Goal: Information Seeking & Learning: Check status

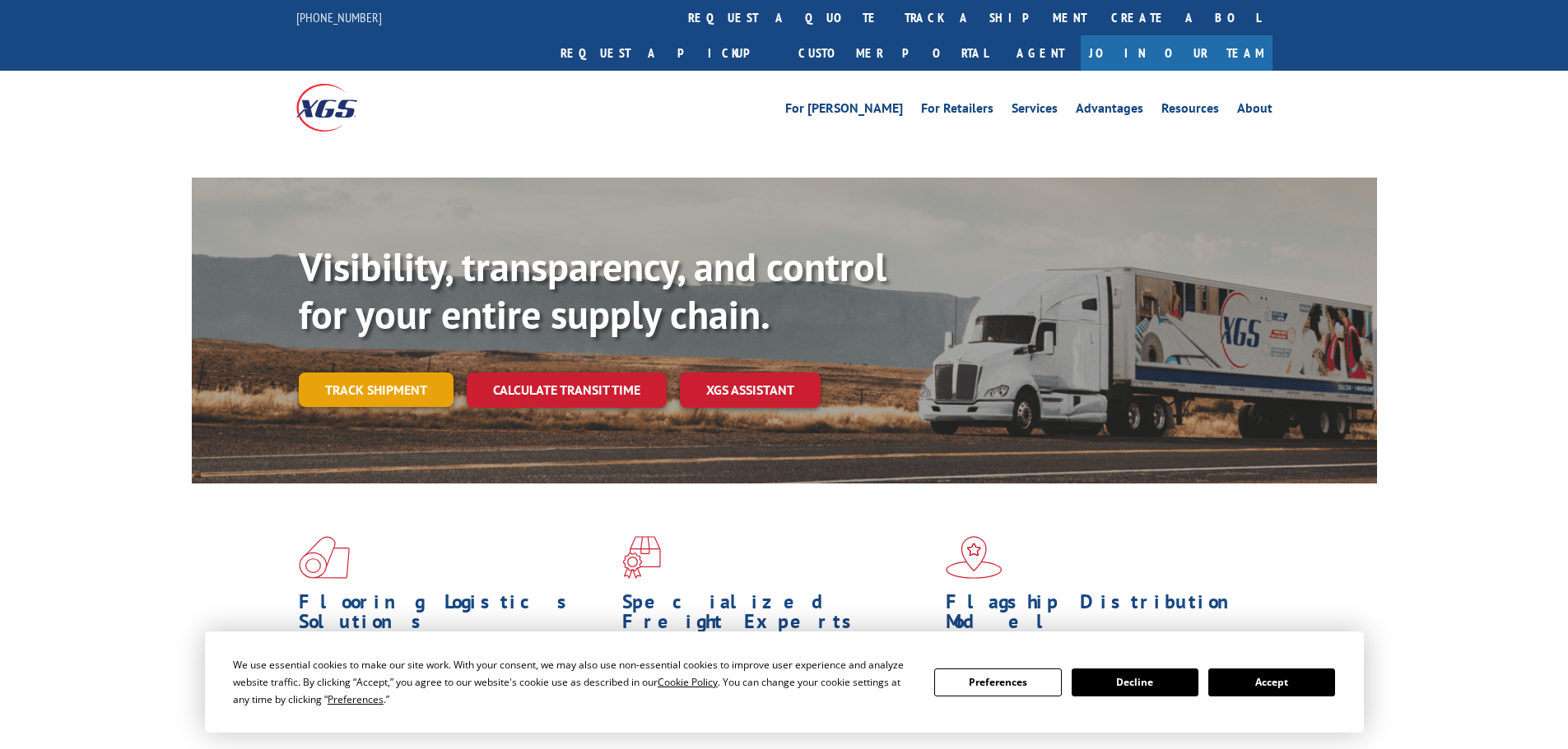
click at [429, 373] on link "Track shipment" at bounding box center [376, 390] width 155 height 35
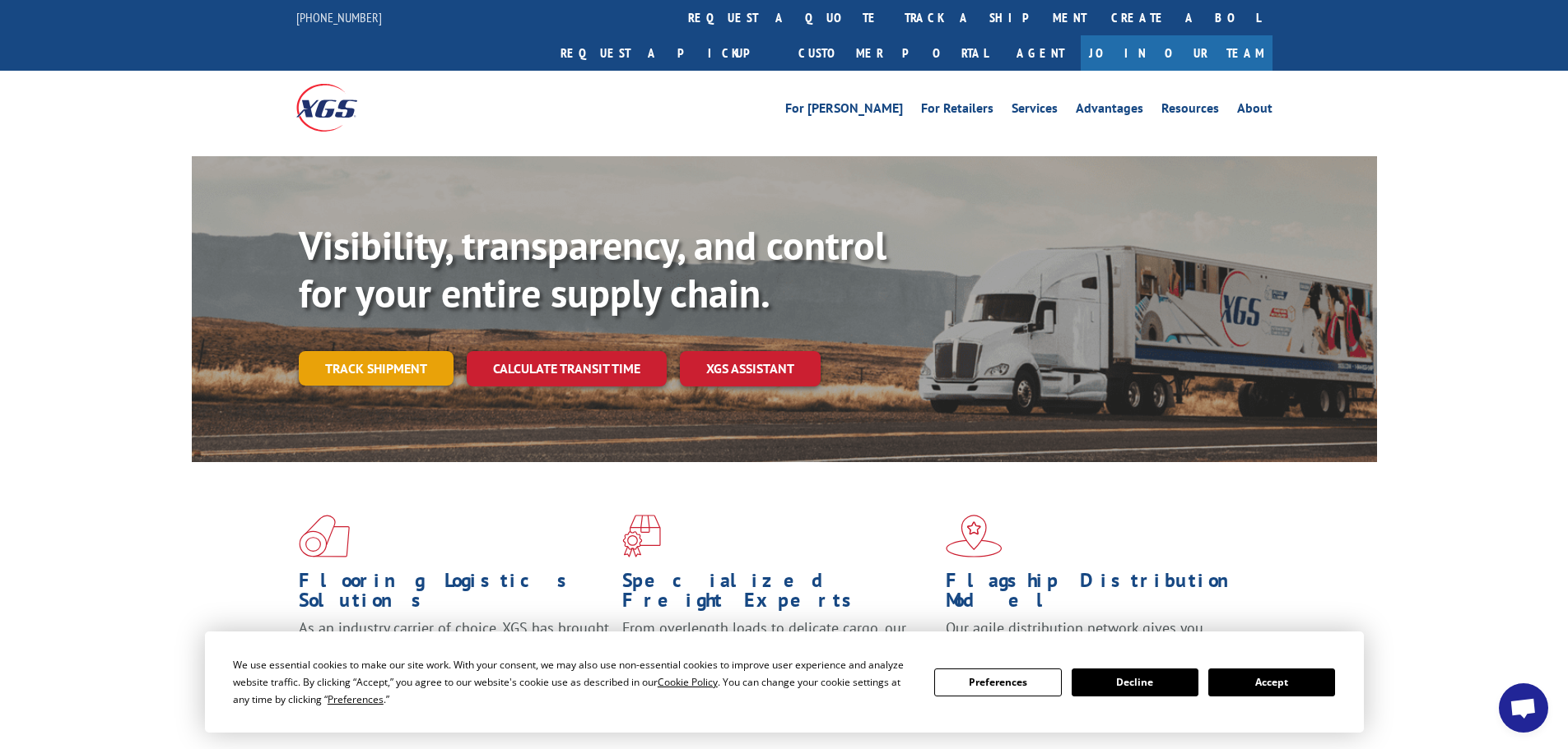
click at [411, 351] on link "Track shipment" at bounding box center [376, 368] width 155 height 35
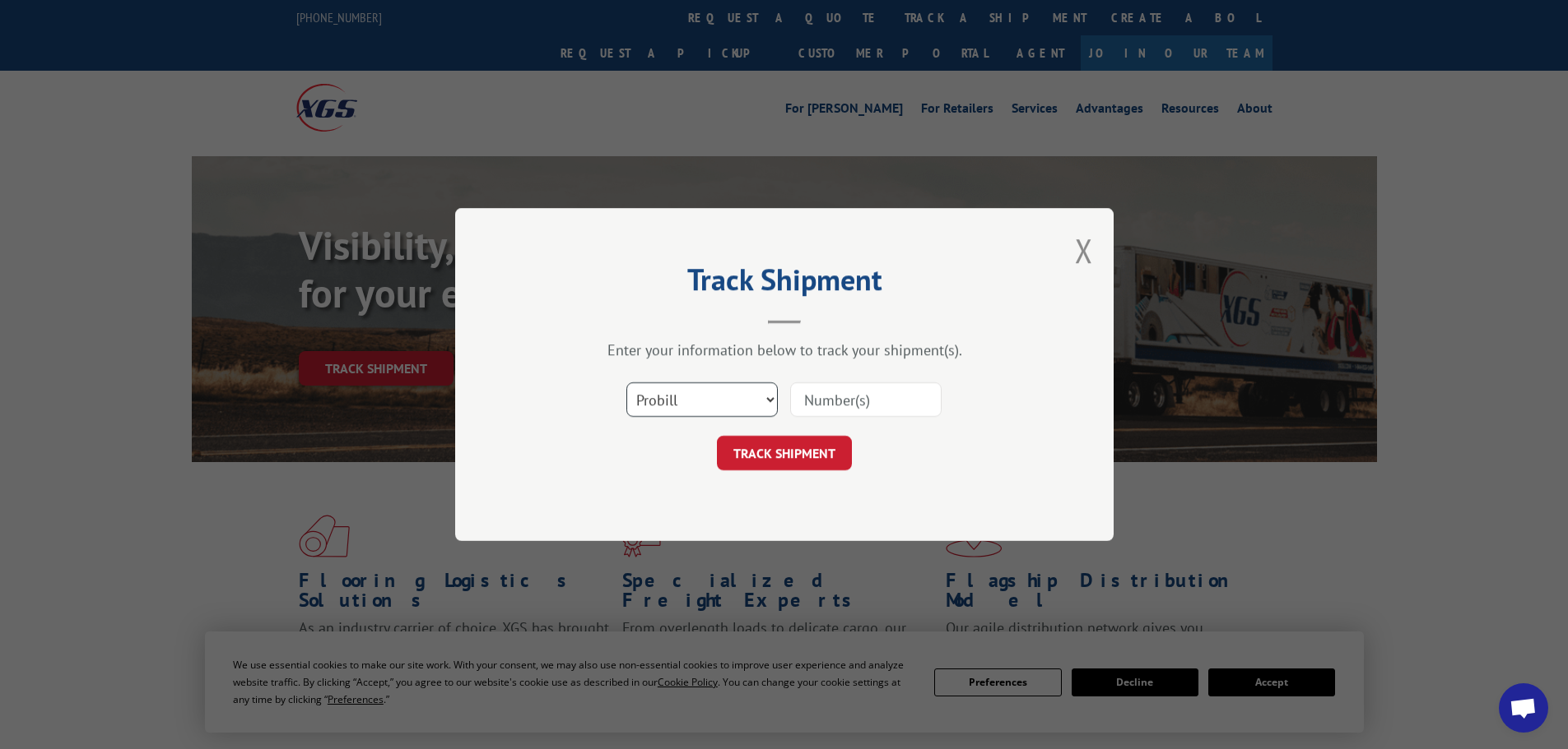
click at [688, 406] on select "Select category... Probill BOL PO" at bounding box center [702, 399] width 151 height 35
select select "po"
click at [626, 383] on select "Select category... Probill BOL PO" at bounding box center [702, 399] width 151 height 35
click at [822, 415] on div "Select category... Probill BOL PO" at bounding box center [784, 399] width 494 height 54
click at [824, 410] on input at bounding box center [866, 399] width 151 height 35
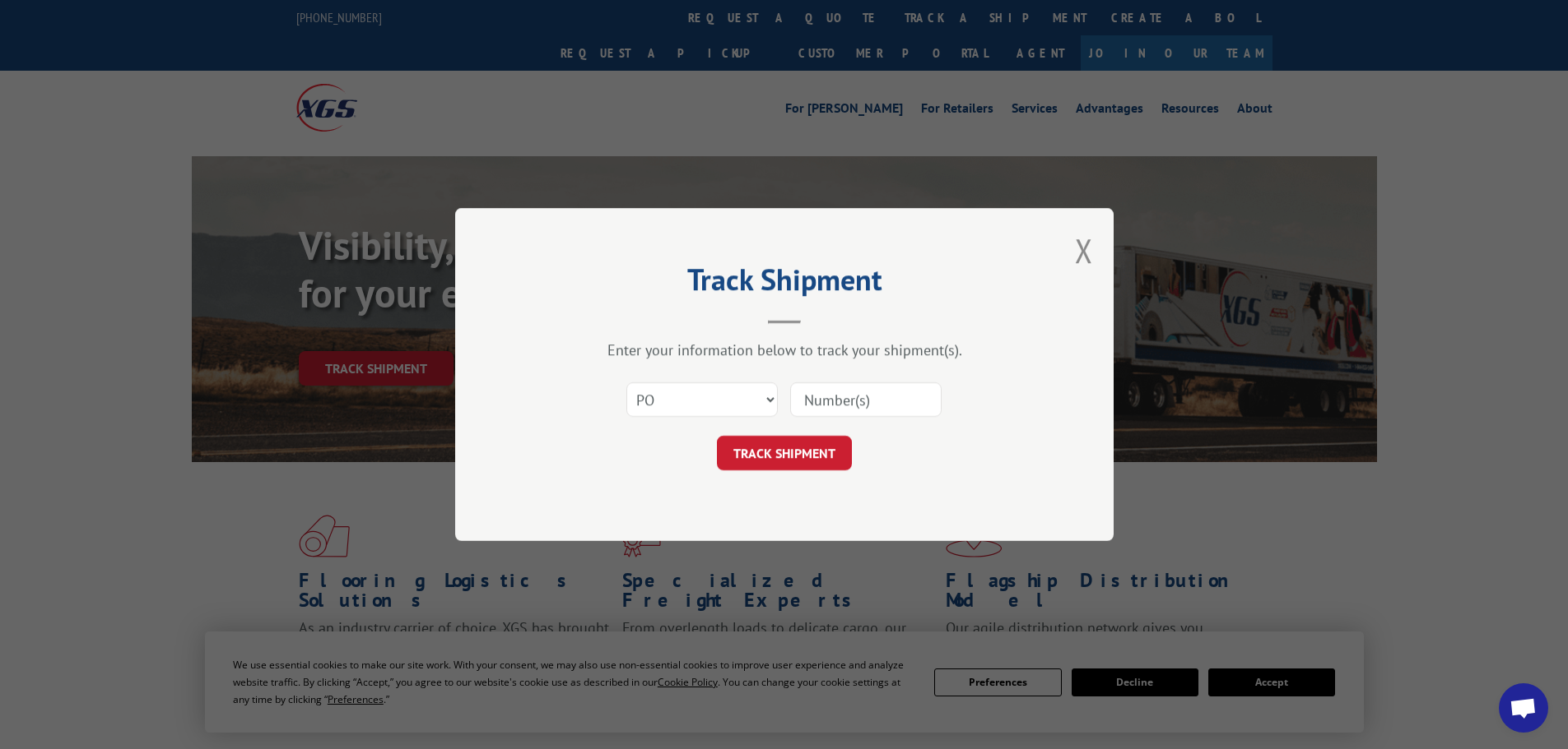
paste input "184388408"
type input "184388408"
click button "TRACK SHIPMENT" at bounding box center [784, 453] width 135 height 35
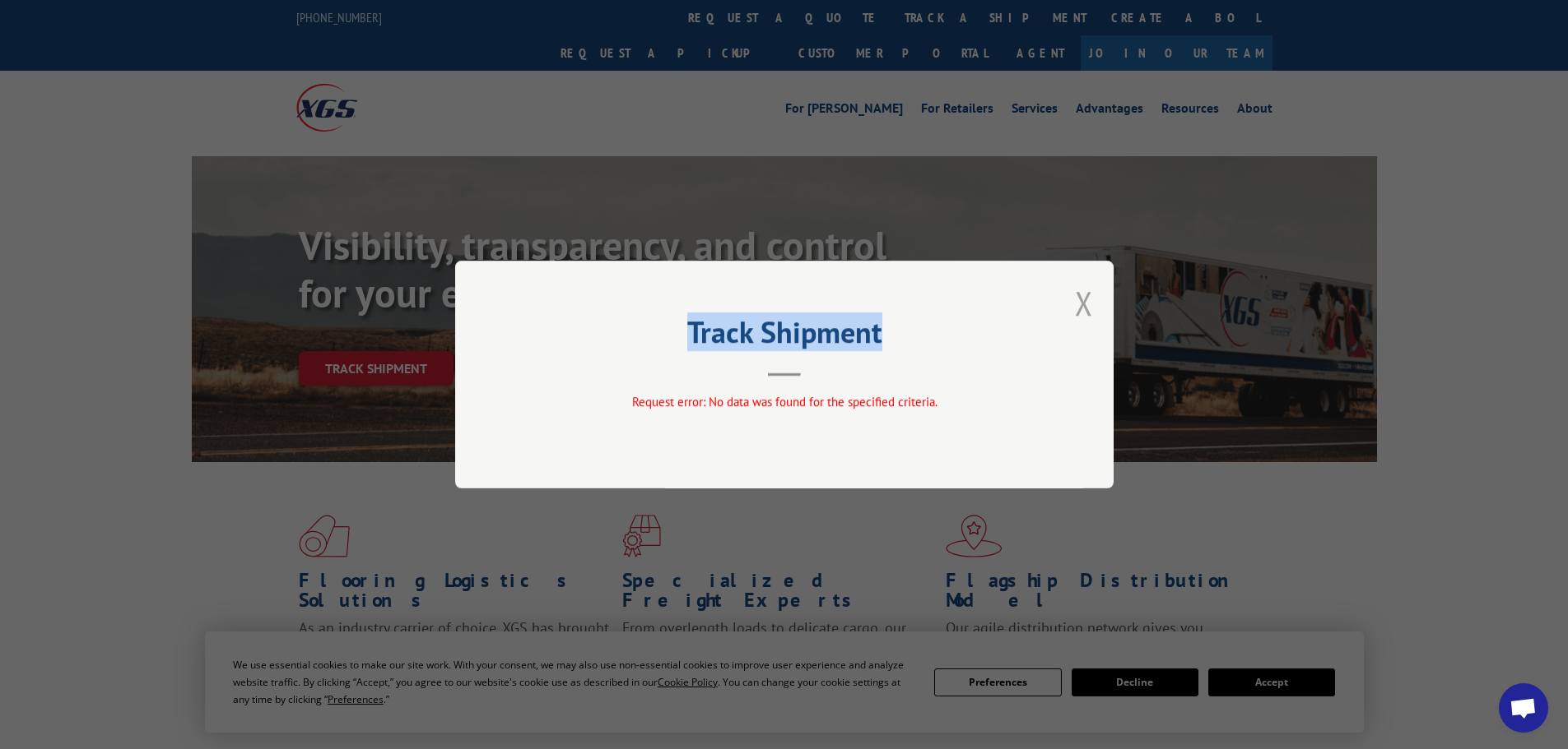
click at [1079, 307] on div "Track Shipment Request error: No data was found for the specified criteria." at bounding box center [784, 374] width 659 height 228
drag, startPoint x: 1079, startPoint y: 307, endPoint x: 1012, endPoint y: 315, distance: 67.5
click at [1080, 307] on button "Close modal" at bounding box center [1084, 302] width 18 height 44
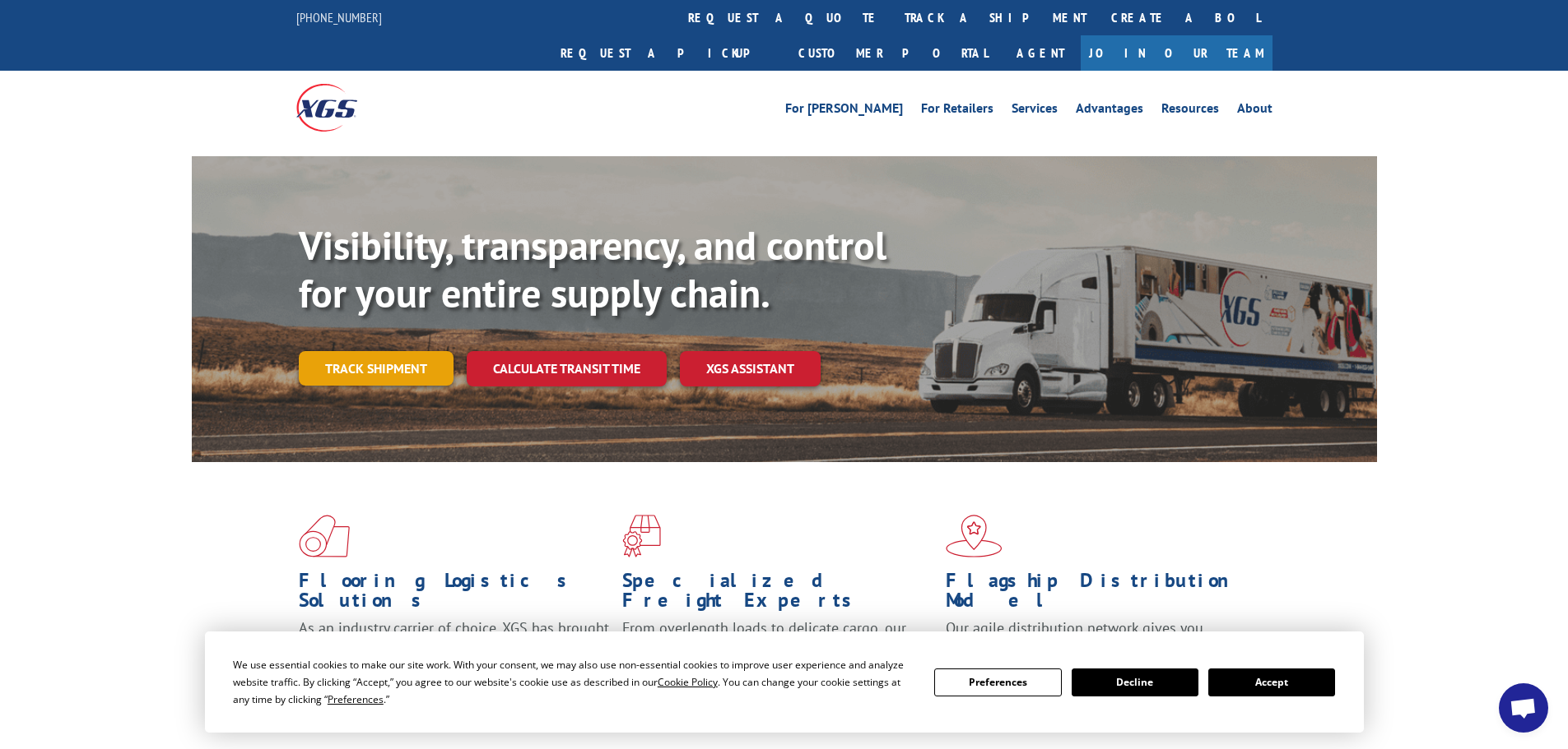
click at [411, 351] on link "Track shipment" at bounding box center [376, 368] width 155 height 35
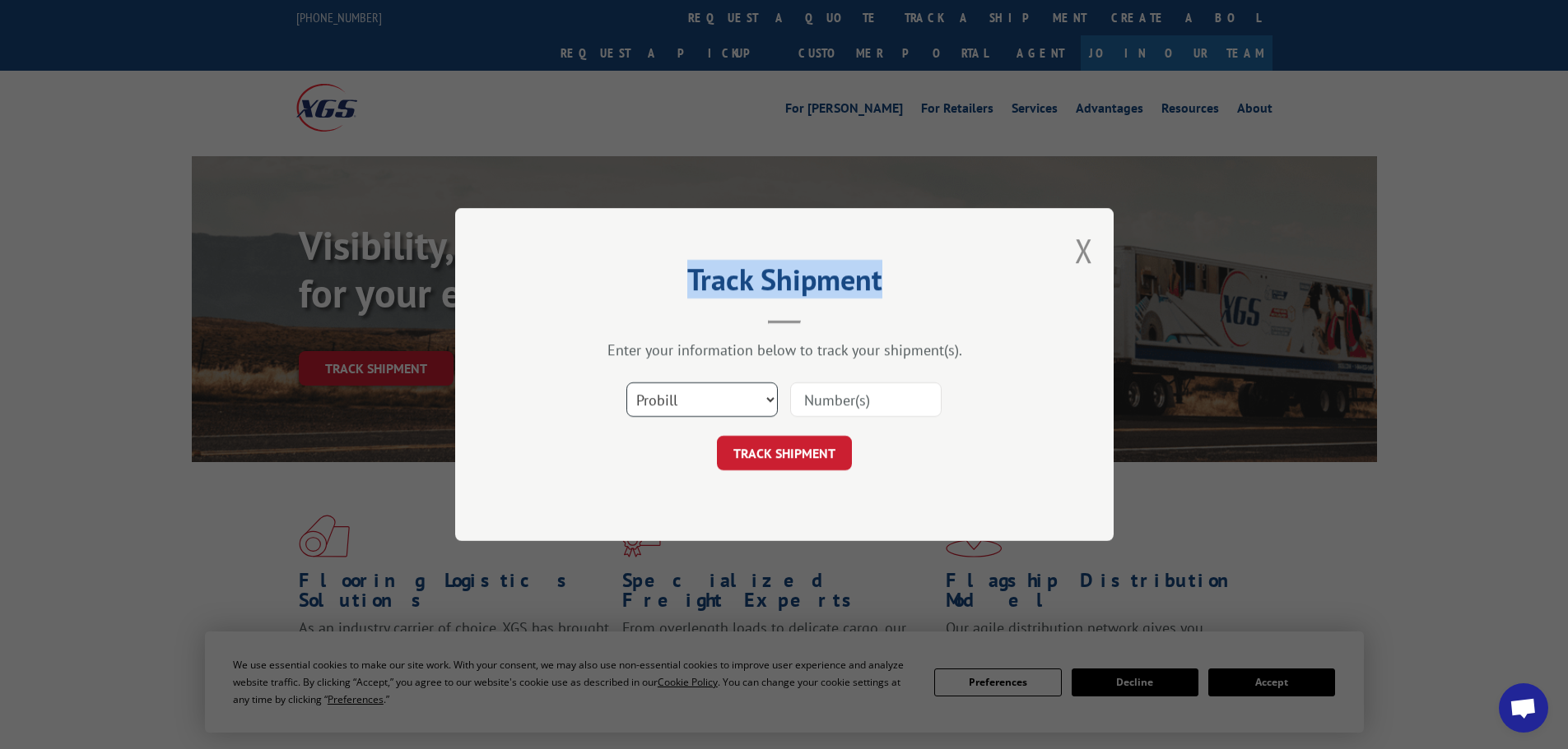
drag, startPoint x: 750, startPoint y: 391, endPoint x: 802, endPoint y: 395, distance: 52.2
click at [750, 391] on select "Select category... Probill BOL PO" at bounding box center [702, 399] width 151 height 35
select select "po"
click at [626, 383] on select "Select category... Probill BOL PO" at bounding box center [702, 399] width 151 height 35
click at [865, 411] on input at bounding box center [866, 399] width 151 height 35
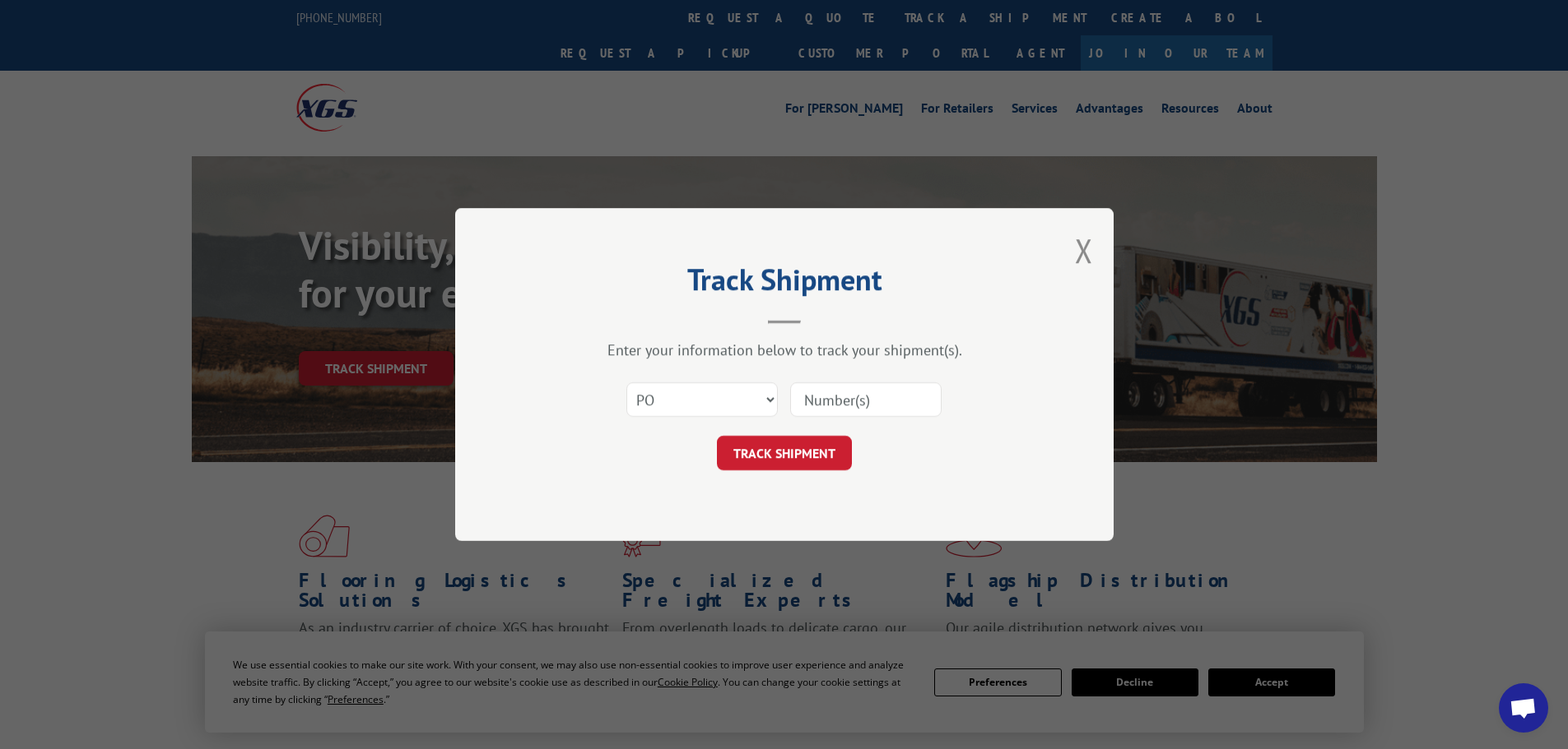
paste input "43508148"
type input "43508148"
click at [716, 436] on button "TRACK SHIPMENT" at bounding box center [784, 453] width 135 height 35
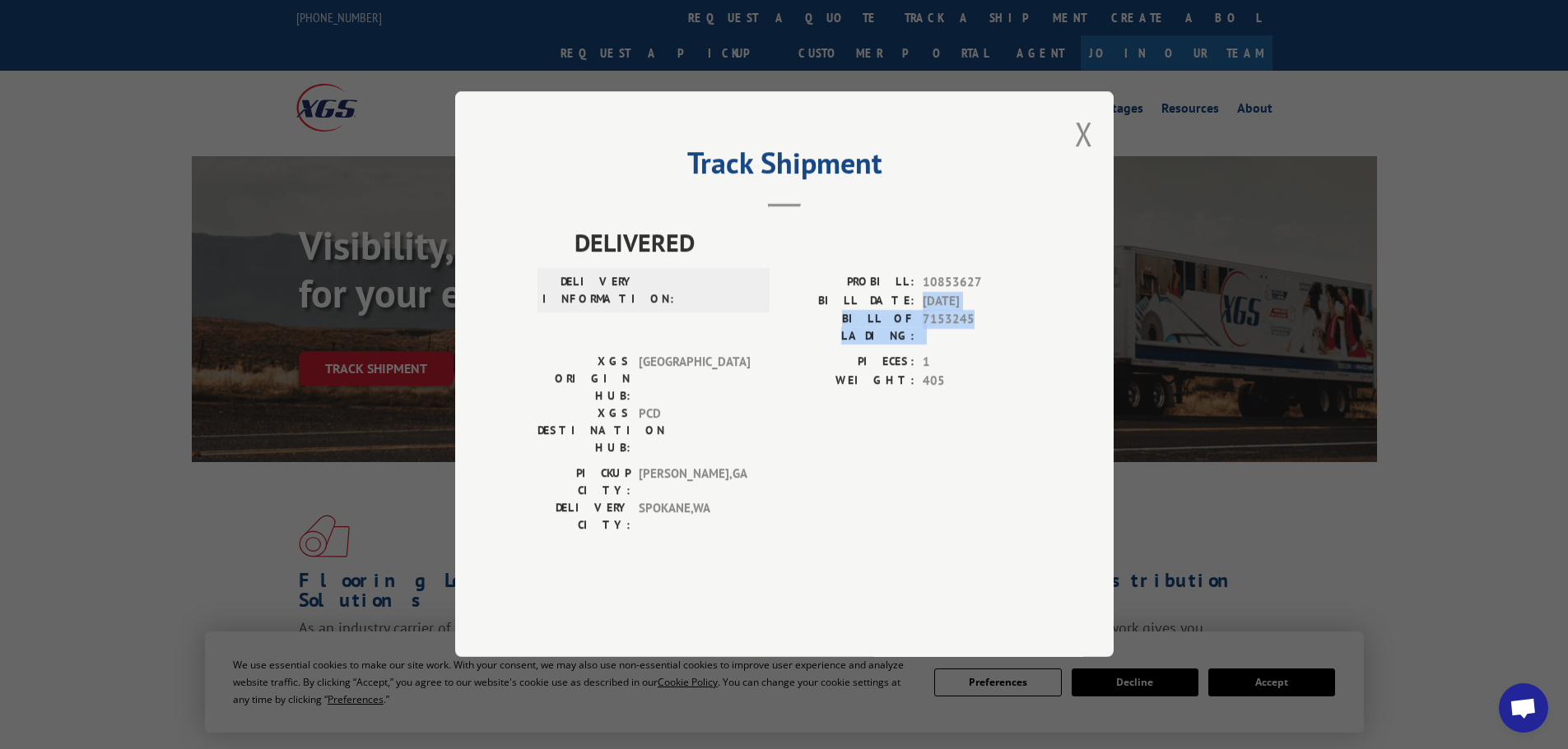
drag, startPoint x: 924, startPoint y: 355, endPoint x: 1001, endPoint y: 360, distance: 77.2
click at [1001, 345] on div "PROBILL: 10853627 BILL DATE: [DATE] BILL OF LADING: 7153245" at bounding box center [907, 310] width 247 height 71
click at [998, 391] on span "405" at bounding box center [977, 381] width 109 height 19
